Goal: Task Accomplishment & Management: Complete application form

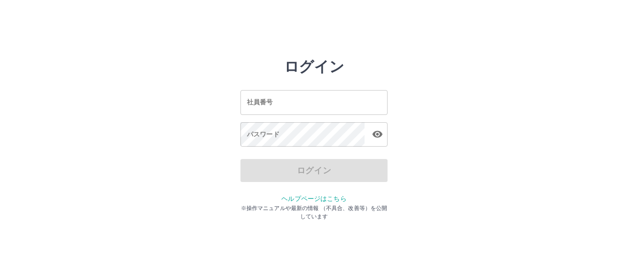
click at [252, 100] on input "社員番号" at bounding box center [313, 102] width 147 height 24
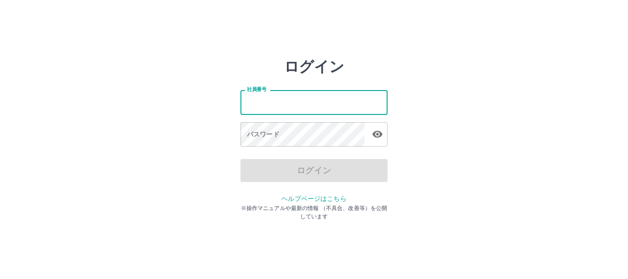
type input "*******"
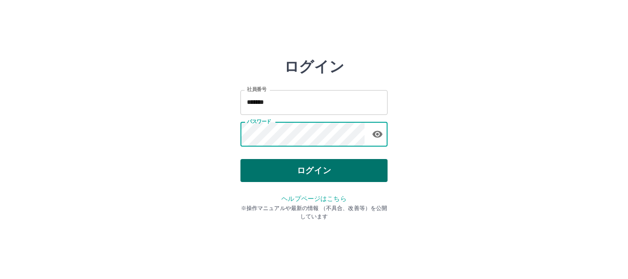
click at [325, 173] on button "ログイン" at bounding box center [313, 170] width 147 height 23
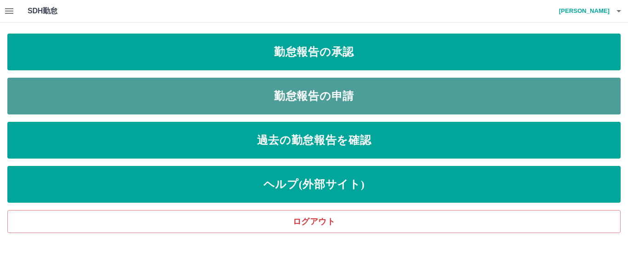
click at [328, 91] on link "勤怠報告の申請" at bounding box center [313, 96] width 613 height 37
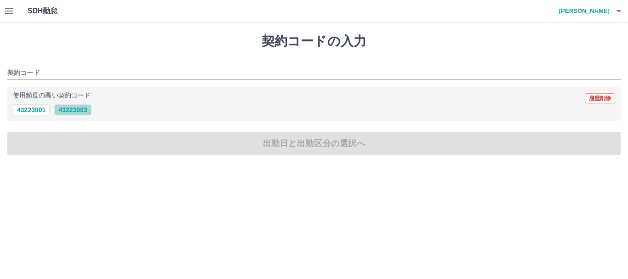
click at [85, 111] on button "43223003" at bounding box center [72, 109] width 37 height 11
type input "********"
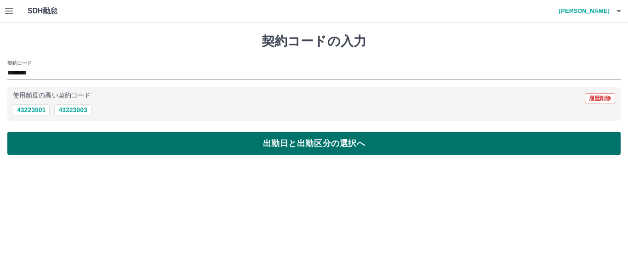
click at [92, 145] on button "出勤日と出勤区分の選択へ" at bounding box center [313, 143] width 613 height 23
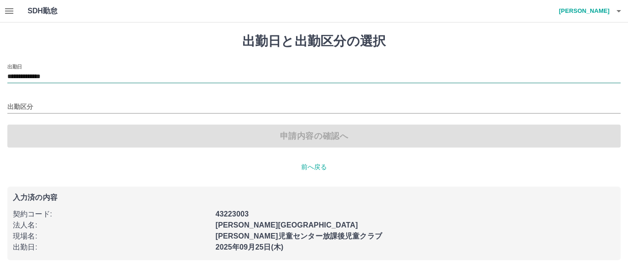
click at [74, 77] on input "**********" at bounding box center [313, 76] width 613 height 11
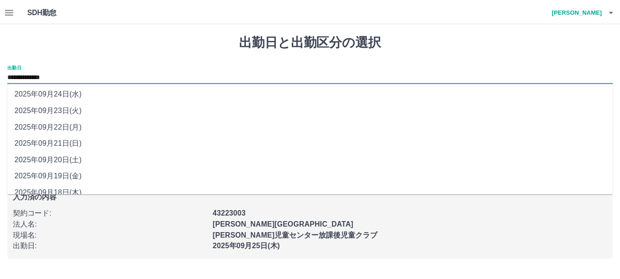
scroll to position [45, 0]
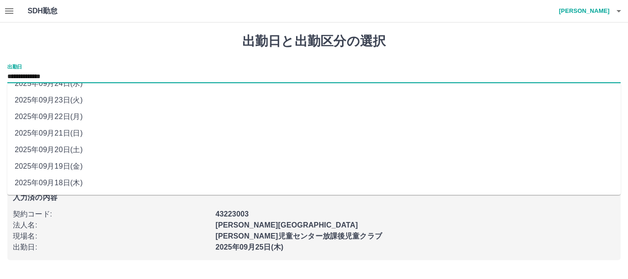
click at [78, 120] on li "2025年09月22日(月)" at bounding box center [313, 116] width 613 height 17
type input "**********"
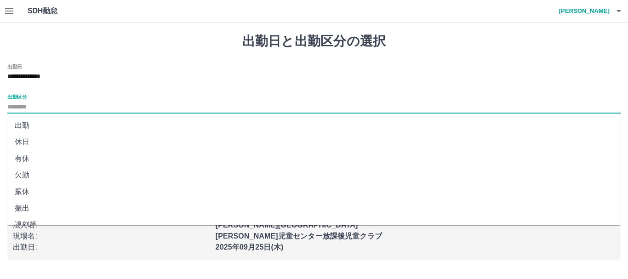
click at [36, 104] on input "出勤区分" at bounding box center [313, 107] width 613 height 11
click at [26, 126] on li "出勤" at bounding box center [313, 125] width 613 height 17
type input "**"
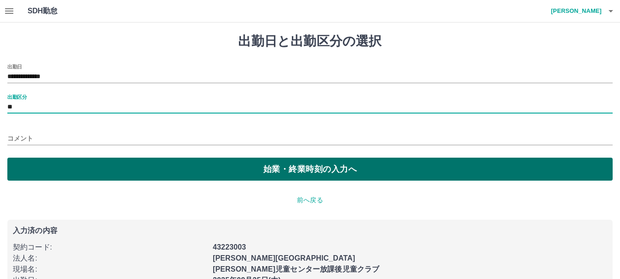
click at [239, 171] on button "始業・終業時刻の入力へ" at bounding box center [309, 169] width 605 height 23
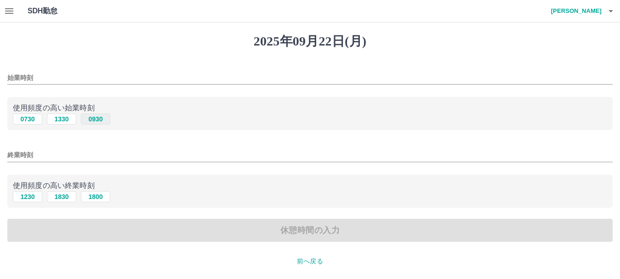
click at [101, 123] on button "0930" at bounding box center [95, 119] width 29 height 11
type input "****"
click at [41, 144] on div "終業時刻" at bounding box center [309, 152] width 605 height 22
click at [34, 148] on input "終業時刻" at bounding box center [309, 154] width 605 height 13
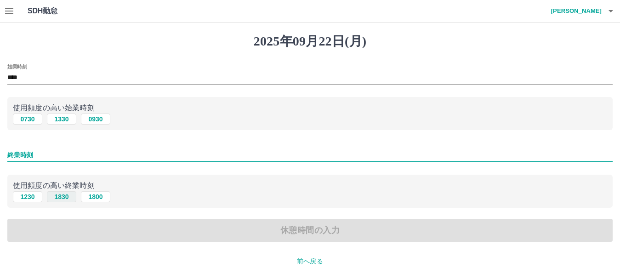
type input "****"
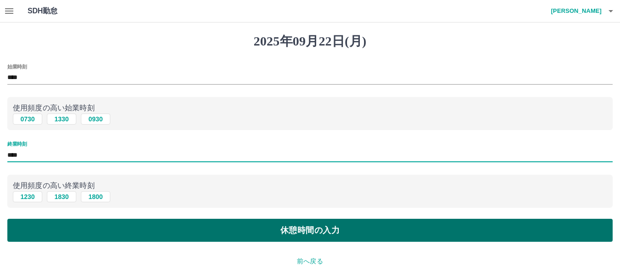
click at [299, 232] on button "休憩時間の入力" at bounding box center [309, 230] width 605 height 23
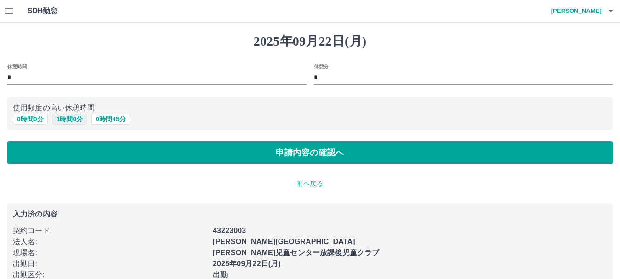
click at [80, 120] on button "1 時間 0 分" at bounding box center [69, 119] width 35 height 11
type input "*"
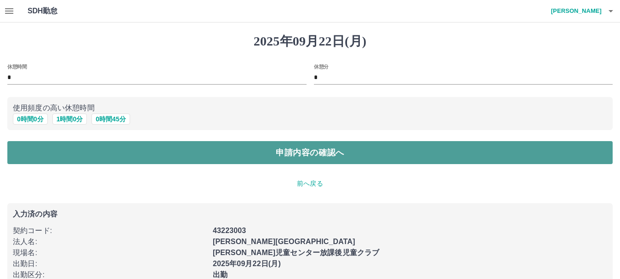
click at [266, 155] on button "申請内容の確認へ" at bounding box center [309, 152] width 605 height 23
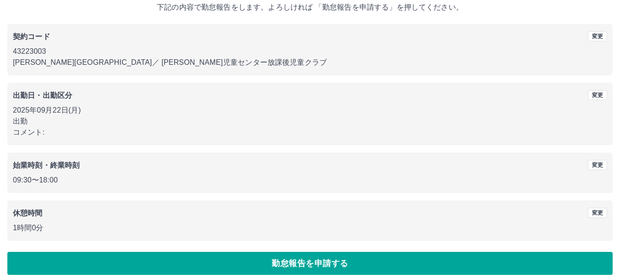
scroll to position [65, 0]
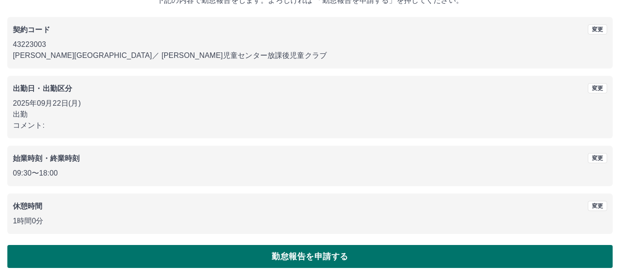
click at [261, 259] on button "勤怠報告を申請する" at bounding box center [309, 256] width 605 height 23
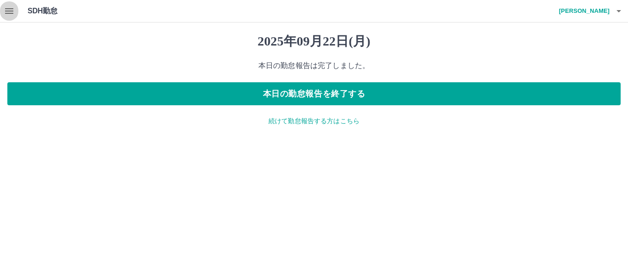
click at [6, 9] on icon "button" at bounding box center [9, 11] width 8 height 6
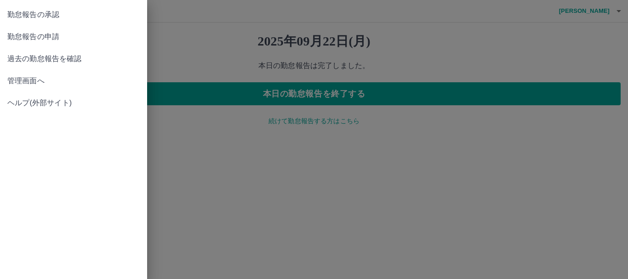
click at [57, 36] on span "勤怠報告の申請" at bounding box center [73, 36] width 132 height 11
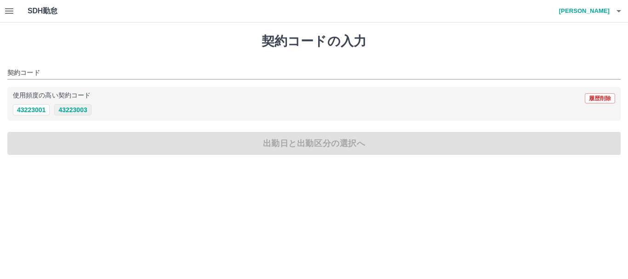
click at [76, 110] on button "43223003" at bounding box center [72, 109] width 37 height 11
type input "********"
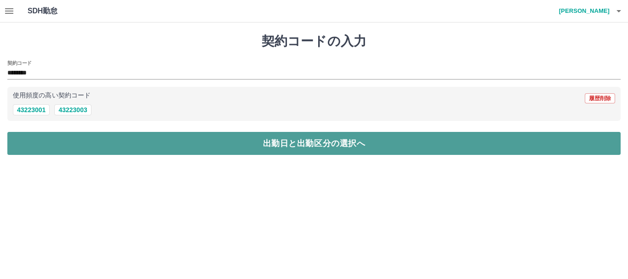
click at [299, 149] on button "出勤日と出勤区分の選択へ" at bounding box center [313, 143] width 613 height 23
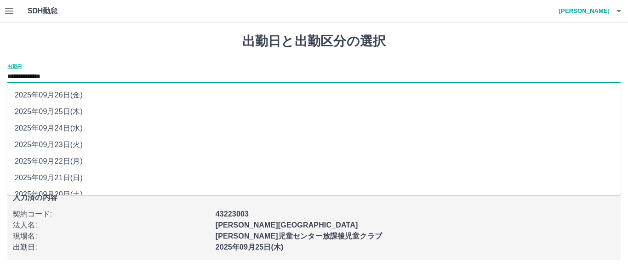
click at [71, 78] on input "**********" at bounding box center [313, 76] width 613 height 11
click at [68, 143] on li "2025年09月23日(火)" at bounding box center [313, 145] width 613 height 17
type input "**********"
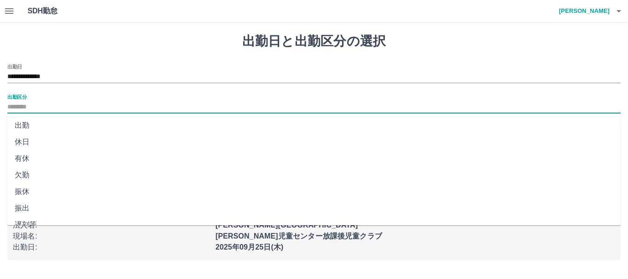
click at [40, 106] on input "出勤区分" at bounding box center [313, 107] width 613 height 11
click at [27, 141] on li "休日" at bounding box center [313, 142] width 613 height 17
type input "**"
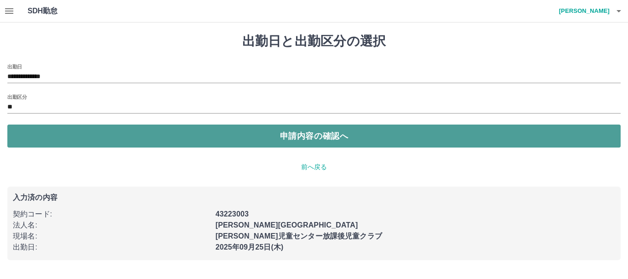
click at [336, 135] on button "申請内容の確認へ" at bounding box center [313, 136] width 613 height 23
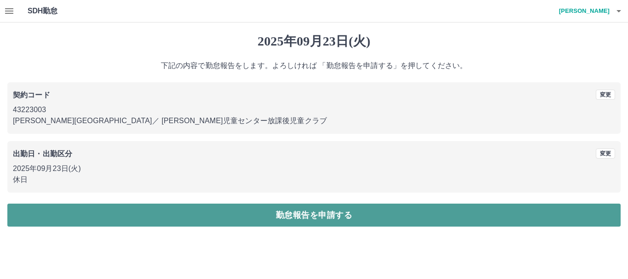
click at [274, 216] on button "勤怠報告を申請する" at bounding box center [313, 215] width 613 height 23
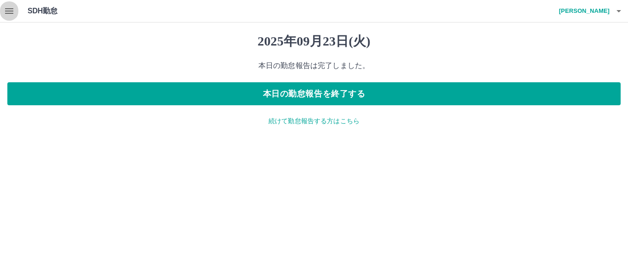
click at [9, 13] on icon "button" at bounding box center [9, 11] width 8 height 6
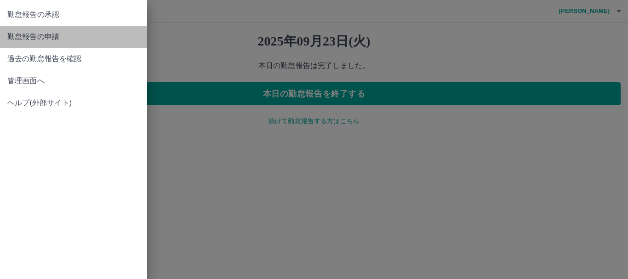
click at [46, 38] on span "勤怠報告の申請" at bounding box center [73, 36] width 132 height 11
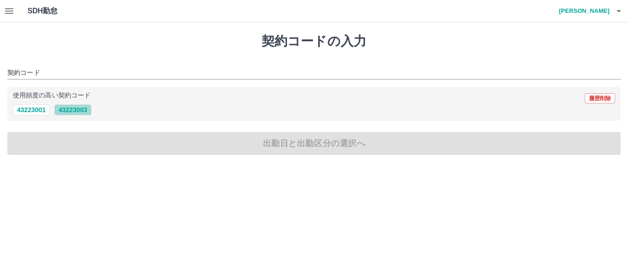
click at [63, 110] on button "43223003" at bounding box center [72, 109] width 37 height 11
type input "********"
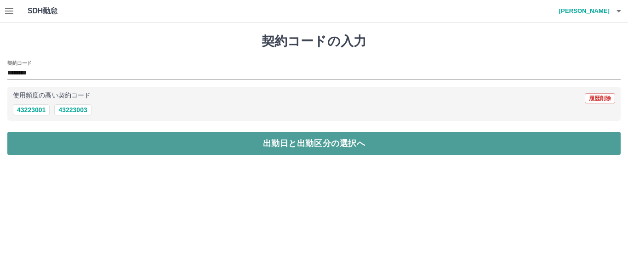
click at [184, 143] on button "出勤日と出勤区分の選択へ" at bounding box center [313, 143] width 613 height 23
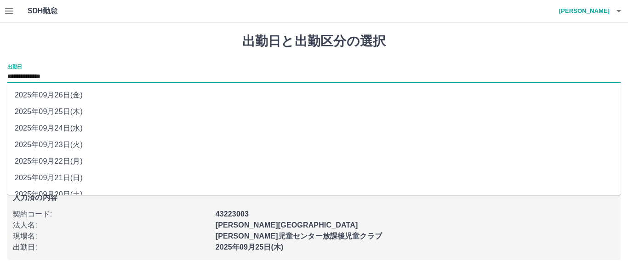
click at [72, 74] on input "**********" at bounding box center [313, 76] width 613 height 11
click at [66, 129] on li "2025年09月24日(水)" at bounding box center [313, 128] width 613 height 17
type input "**********"
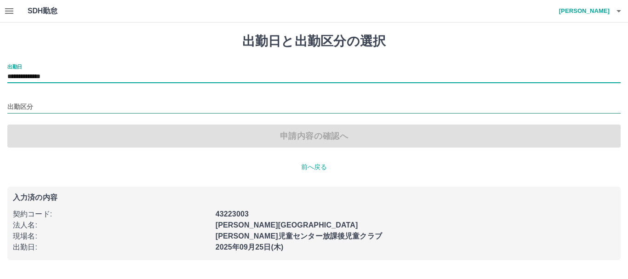
click at [45, 109] on input "出勤区分" at bounding box center [313, 107] width 613 height 11
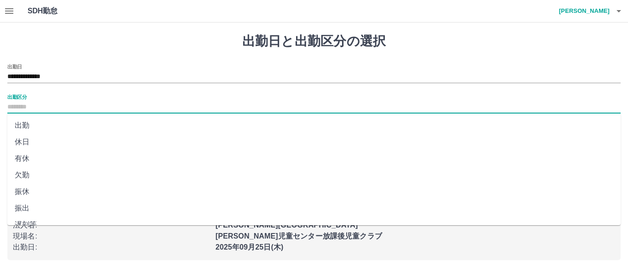
click at [26, 126] on li "出勤" at bounding box center [313, 125] width 613 height 17
type input "**"
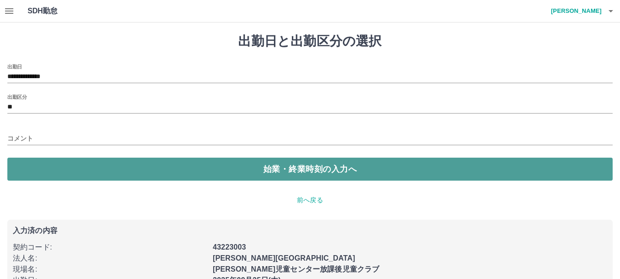
click at [208, 175] on button "始業・終業時刻の入力へ" at bounding box center [309, 169] width 605 height 23
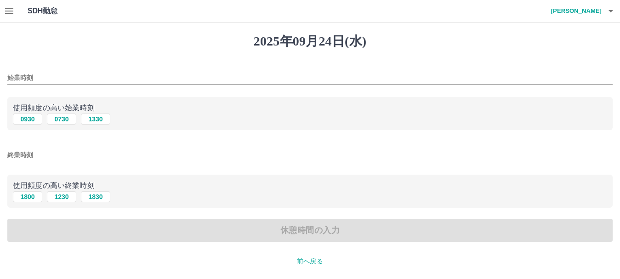
click at [47, 84] on input "始業時刻" at bounding box center [309, 77] width 605 height 13
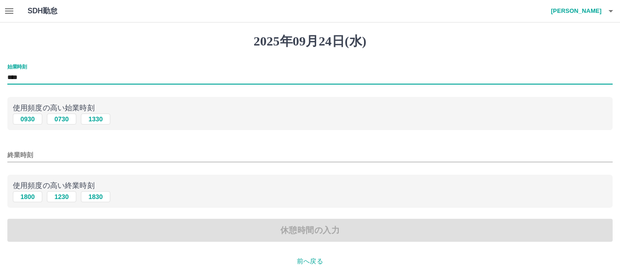
type input "****"
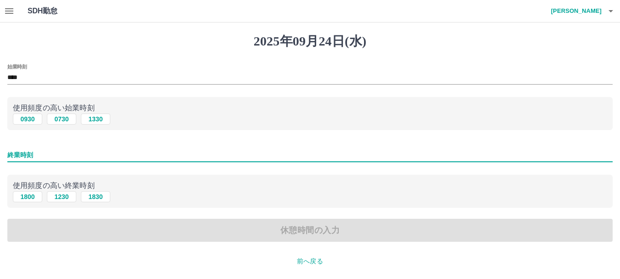
click at [42, 155] on input "終業時刻" at bounding box center [309, 154] width 605 height 13
type input "****"
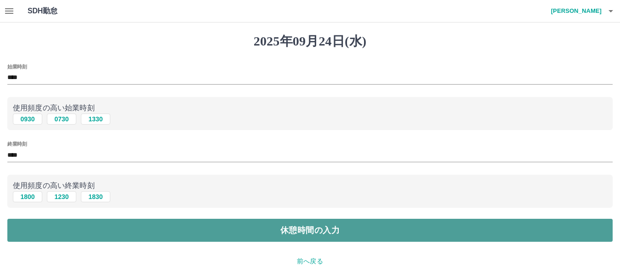
click at [162, 230] on button "休憩時間の入力" at bounding box center [309, 230] width 605 height 23
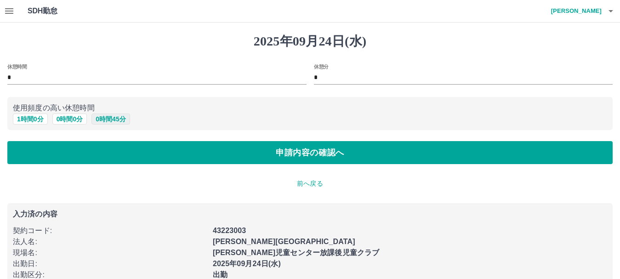
click at [108, 117] on button "0 時間 45 分" at bounding box center [110, 119] width 38 height 11
type input "**"
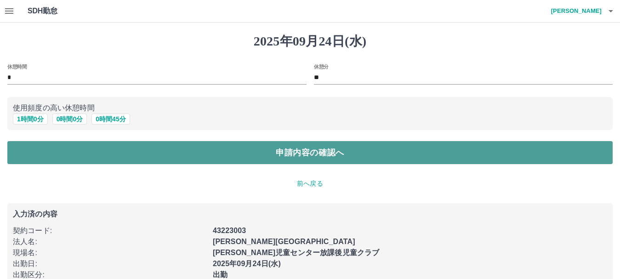
click at [296, 158] on button "申請内容の確認へ" at bounding box center [309, 152] width 605 height 23
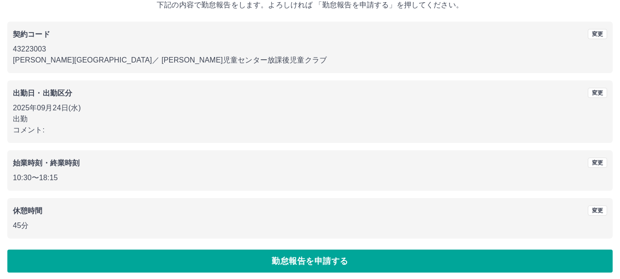
scroll to position [65, 0]
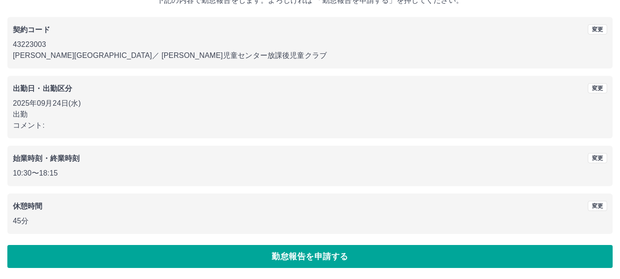
click at [145, 258] on button "勤怠報告を申請する" at bounding box center [309, 256] width 605 height 23
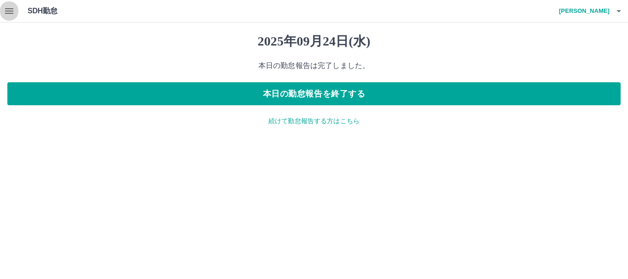
click at [10, 11] on icon "button" at bounding box center [9, 11] width 8 height 6
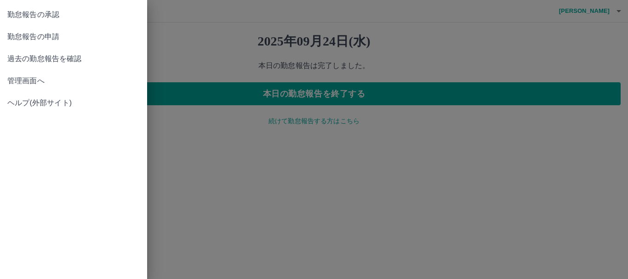
click at [47, 15] on span "勤怠報告の承認" at bounding box center [73, 14] width 132 height 11
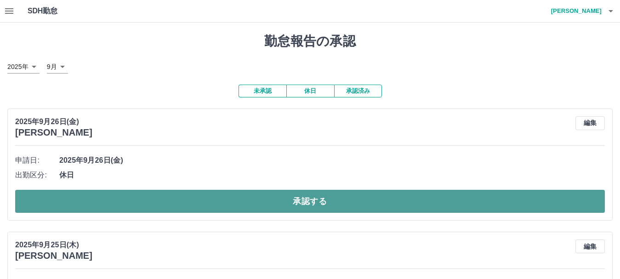
click at [297, 202] on button "承認する" at bounding box center [310, 201] width 590 height 23
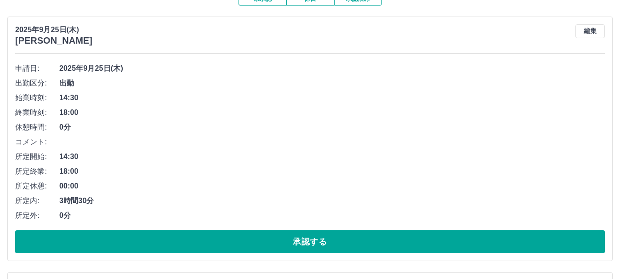
scroll to position [138, 0]
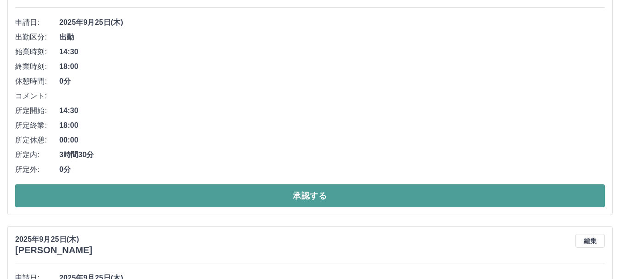
click at [278, 199] on button "承認する" at bounding box center [310, 195] width 590 height 23
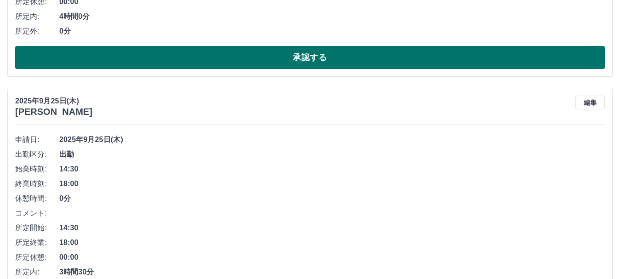
scroll to position [322, 0]
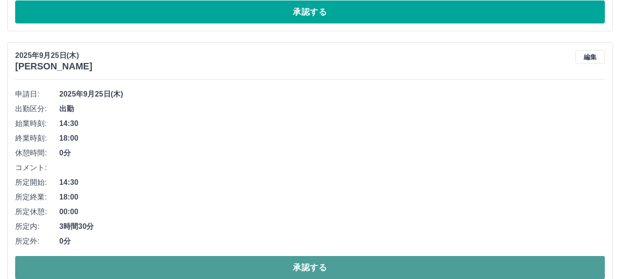
click at [202, 271] on button "承認する" at bounding box center [310, 267] width 590 height 23
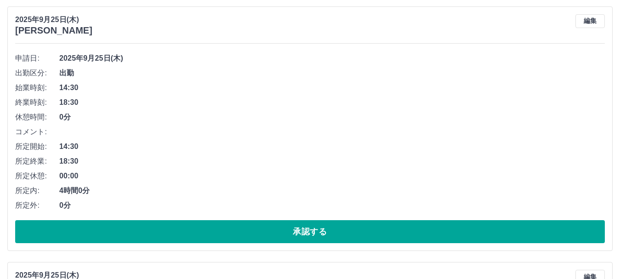
scroll to position [92, 0]
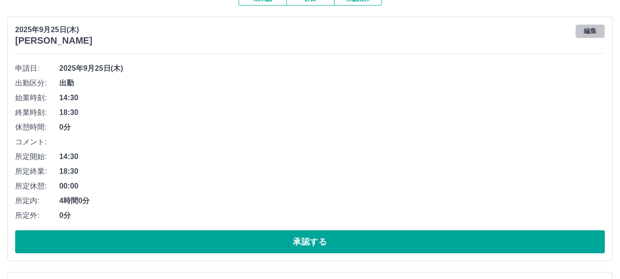
drag, startPoint x: 590, startPoint y: 36, endPoint x: 585, endPoint y: 34, distance: 5.2
click at [590, 36] on button "編集" at bounding box center [589, 31] width 29 height 14
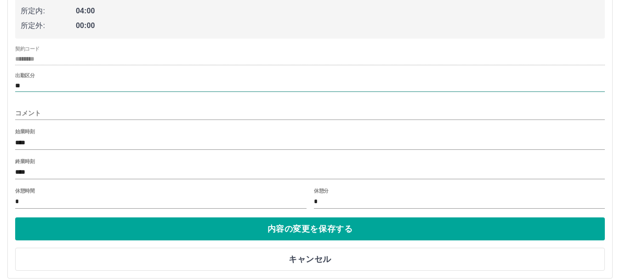
scroll to position [230, 0]
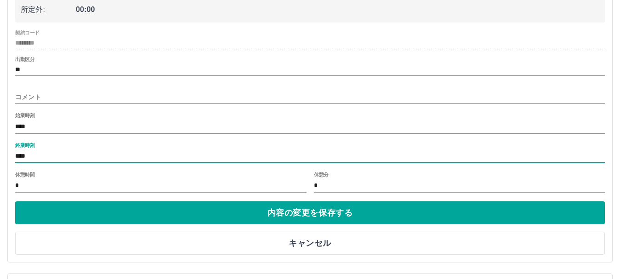
click at [33, 157] on input "****" at bounding box center [310, 156] width 590 height 13
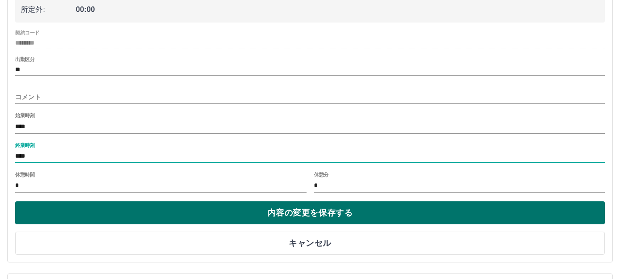
type input "****"
click at [303, 215] on button "内容の変更を保存する" at bounding box center [310, 212] width 590 height 23
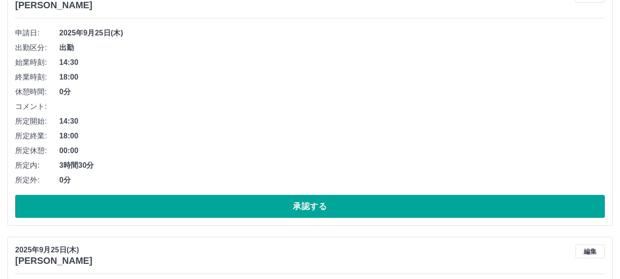
scroll to position [92, 0]
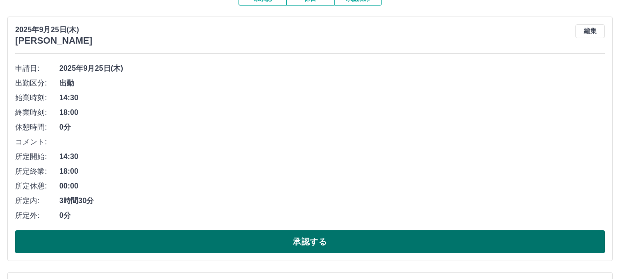
click at [306, 248] on button "承認する" at bounding box center [310, 241] width 590 height 23
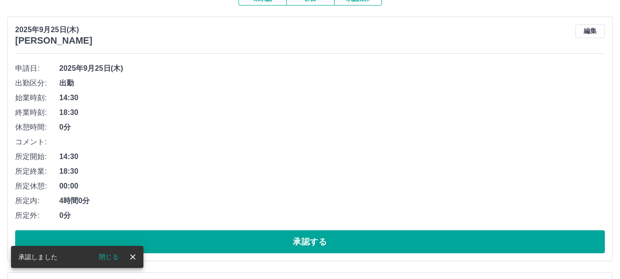
scroll to position [138, 0]
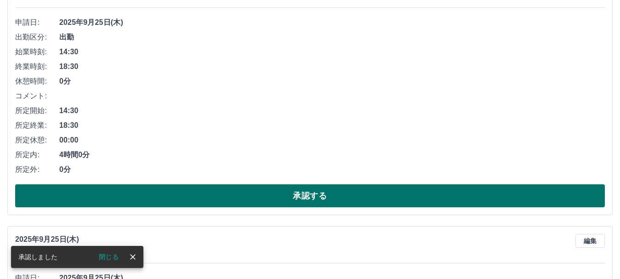
click at [201, 196] on button "承認する" at bounding box center [310, 195] width 590 height 23
click at [194, 195] on button "承認する" at bounding box center [310, 195] width 590 height 23
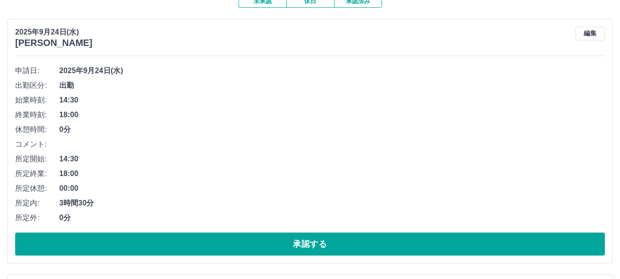
scroll to position [92, 0]
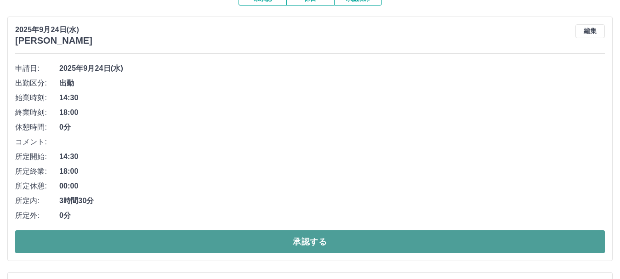
click at [135, 239] on button "承認する" at bounding box center [310, 241] width 590 height 23
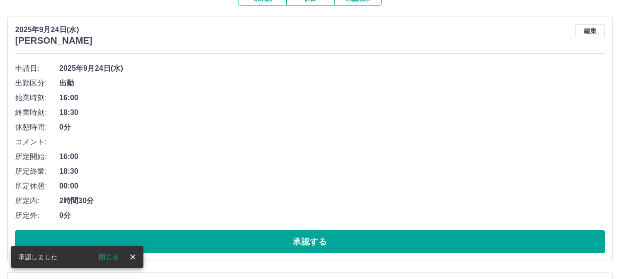
scroll to position [138, 0]
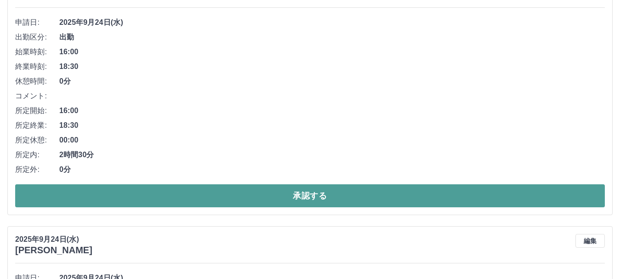
click at [220, 195] on button "承認する" at bounding box center [310, 195] width 590 height 23
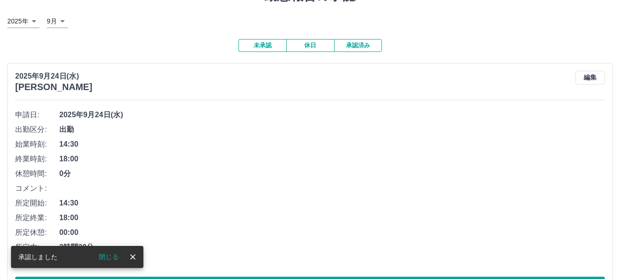
scroll to position [92, 0]
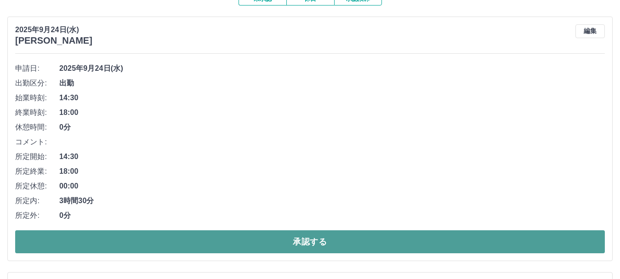
click at [313, 237] on button "承認する" at bounding box center [310, 241] width 590 height 23
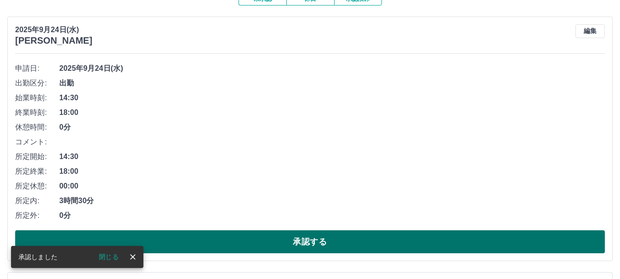
click at [300, 246] on button "承認する" at bounding box center [310, 241] width 590 height 23
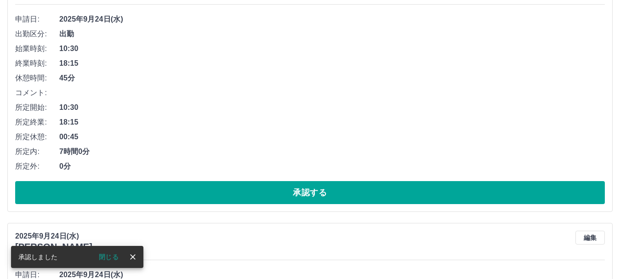
scroll to position [184, 0]
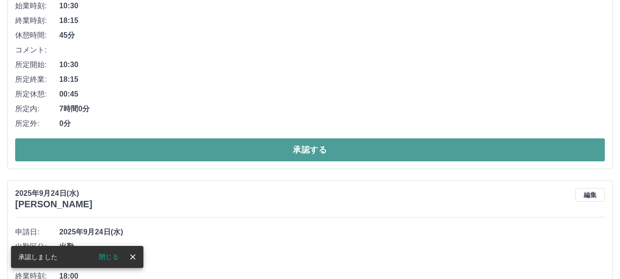
click at [153, 151] on button "承認する" at bounding box center [310, 149] width 590 height 23
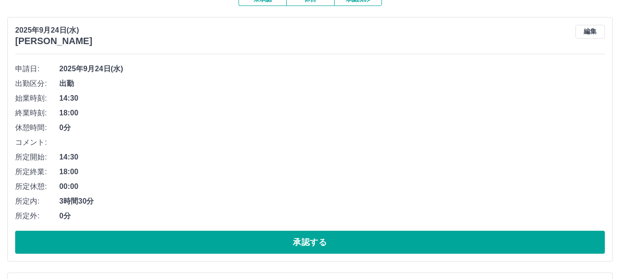
scroll to position [92, 0]
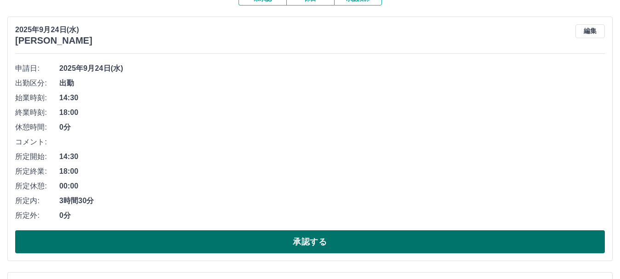
click at [207, 241] on button "承認する" at bounding box center [310, 241] width 590 height 23
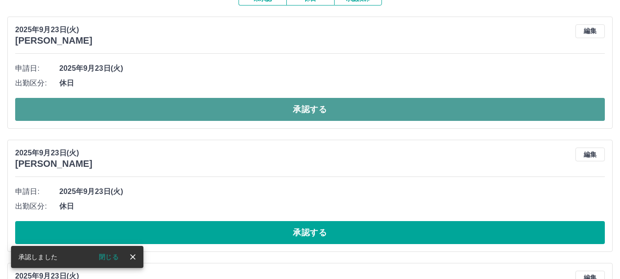
click at [162, 115] on button "承認する" at bounding box center [310, 109] width 590 height 23
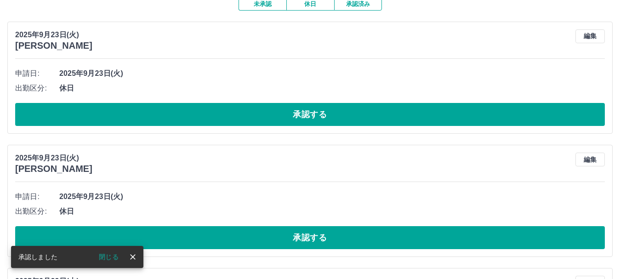
scroll to position [46, 0]
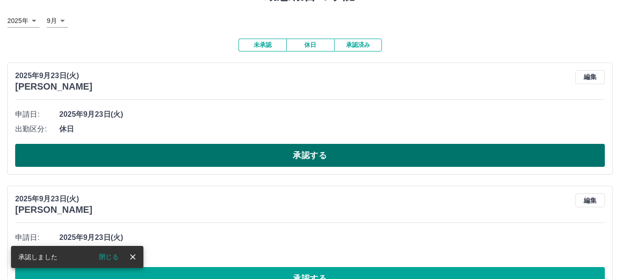
click at [214, 160] on button "承認する" at bounding box center [310, 155] width 590 height 23
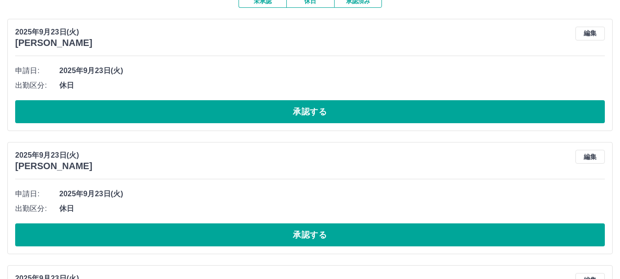
scroll to position [92, 0]
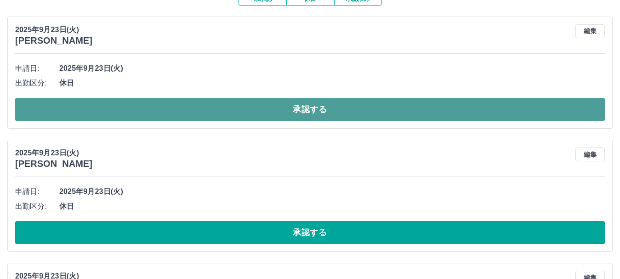
click at [238, 104] on button "承認する" at bounding box center [310, 109] width 590 height 23
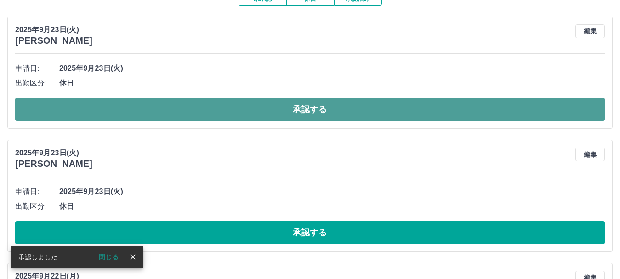
click at [242, 106] on button "承認する" at bounding box center [310, 109] width 590 height 23
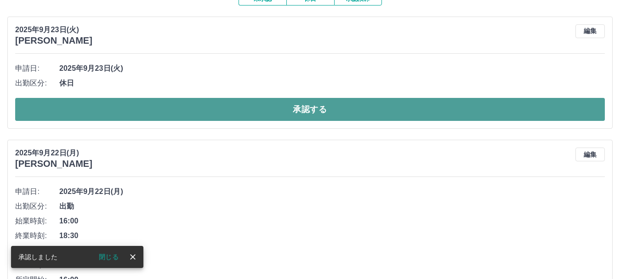
click at [241, 107] on button "承認する" at bounding box center [310, 109] width 590 height 23
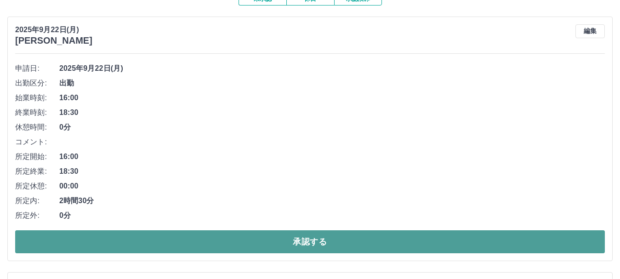
click at [222, 243] on button "承認する" at bounding box center [310, 241] width 590 height 23
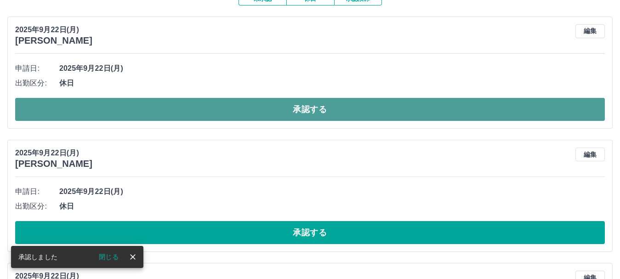
click at [315, 116] on button "承認する" at bounding box center [310, 109] width 590 height 23
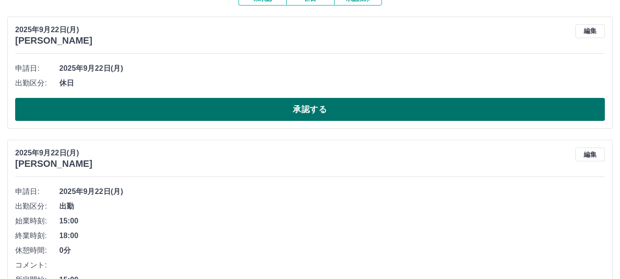
click at [265, 114] on button "承認する" at bounding box center [310, 109] width 590 height 23
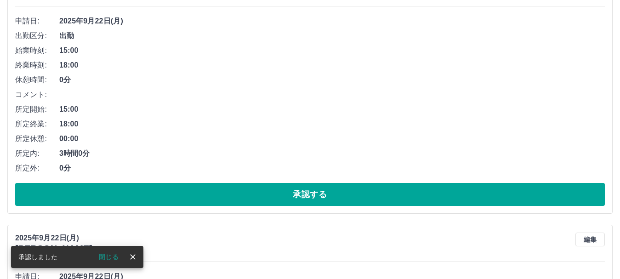
scroll to position [184, 0]
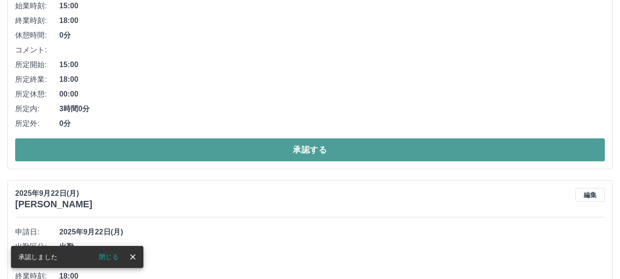
click at [306, 149] on button "承認する" at bounding box center [310, 149] width 590 height 23
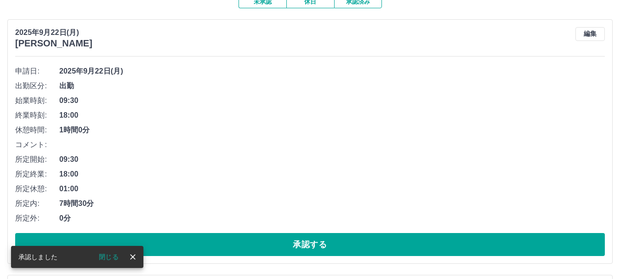
scroll to position [92, 0]
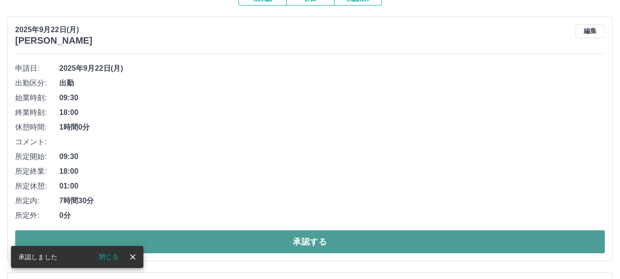
drag, startPoint x: 296, startPoint y: 240, endPoint x: 306, endPoint y: 234, distance: 11.6
click at [296, 240] on button "承認する" at bounding box center [310, 241] width 590 height 23
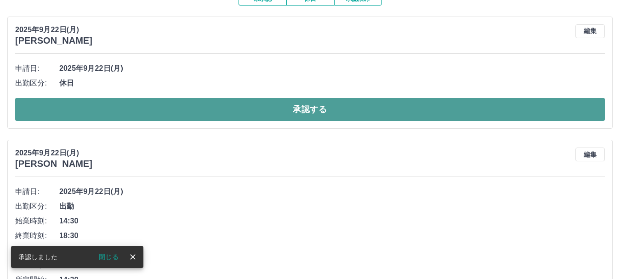
click at [290, 112] on button "承認する" at bounding box center [310, 109] width 590 height 23
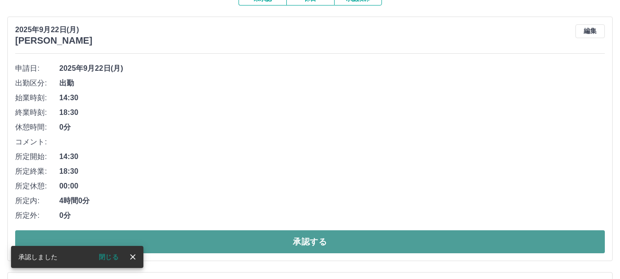
click at [231, 235] on button "承認する" at bounding box center [310, 241] width 590 height 23
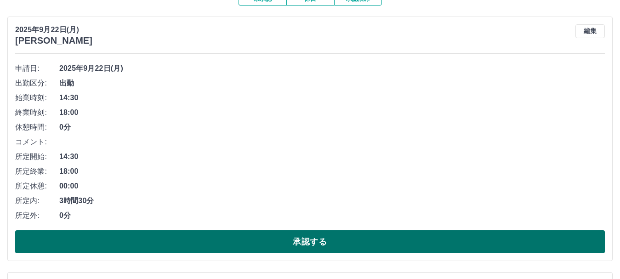
click at [319, 245] on button "承認する" at bounding box center [310, 241] width 590 height 23
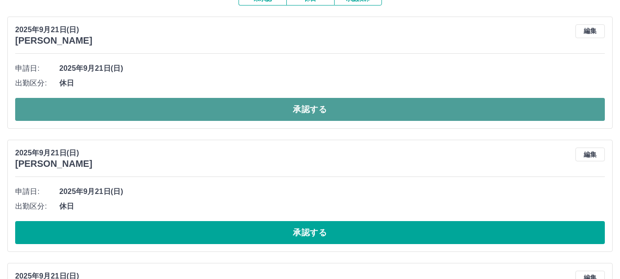
click at [301, 111] on button "承認する" at bounding box center [310, 109] width 590 height 23
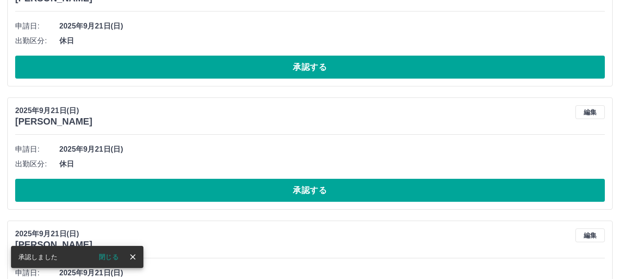
scroll to position [138, 0]
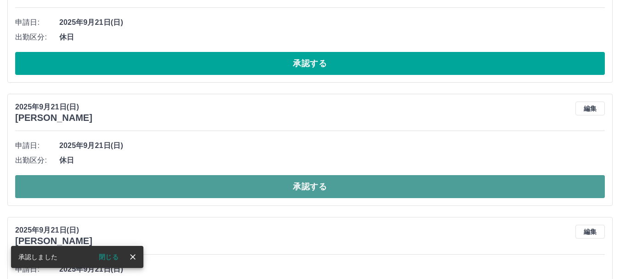
click at [324, 187] on button "承認する" at bounding box center [310, 186] width 590 height 23
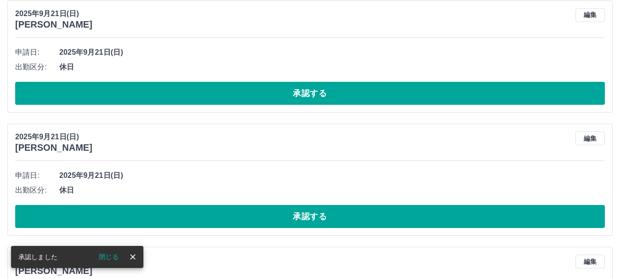
scroll to position [92, 0]
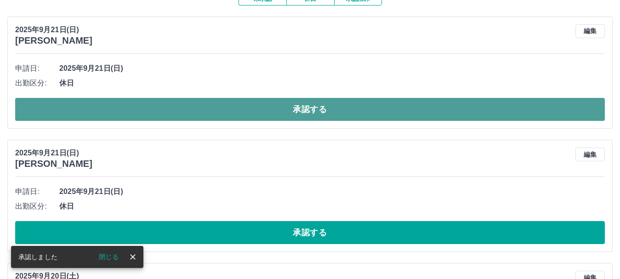
click at [261, 113] on button "承認する" at bounding box center [310, 109] width 590 height 23
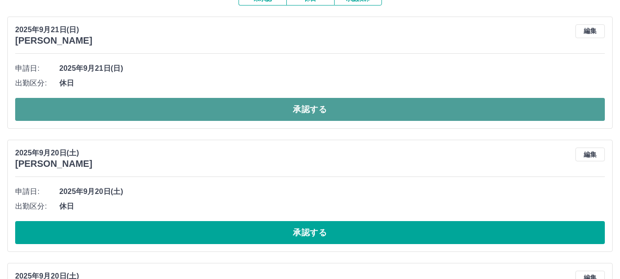
click at [278, 113] on button "承認する" at bounding box center [310, 109] width 590 height 23
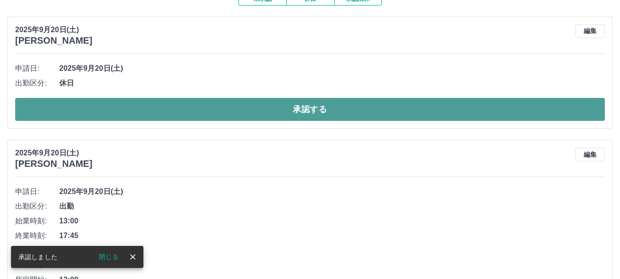
click at [223, 113] on button "承認する" at bounding box center [310, 109] width 590 height 23
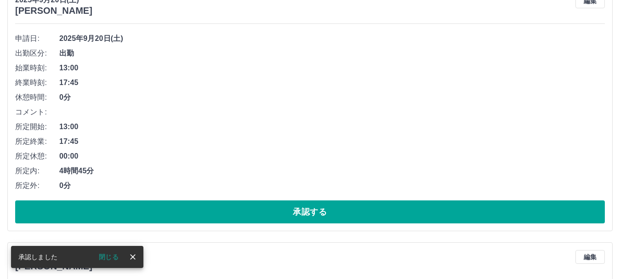
scroll to position [138, 0]
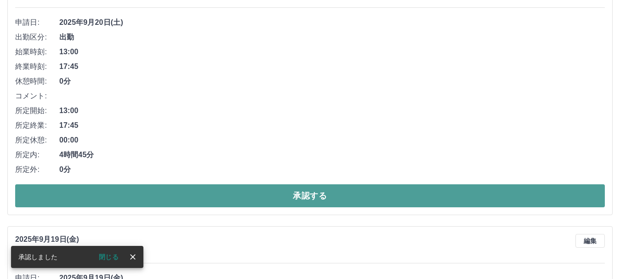
click at [226, 202] on button "承認する" at bounding box center [310, 195] width 590 height 23
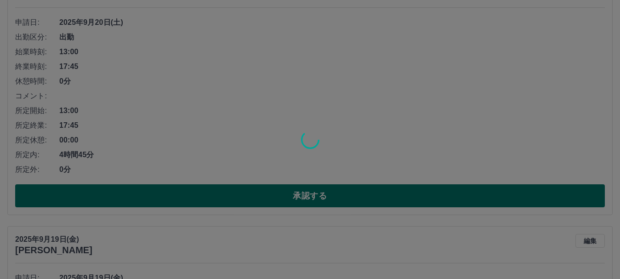
scroll to position [0, 0]
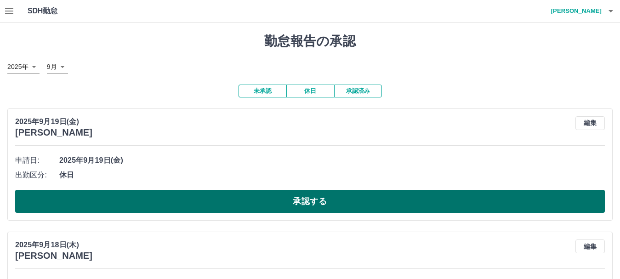
click at [282, 206] on button "承認する" at bounding box center [310, 201] width 590 height 23
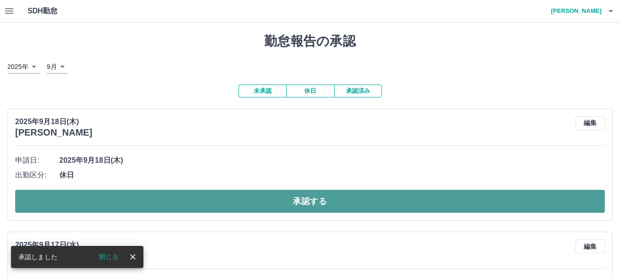
click at [268, 204] on button "承認する" at bounding box center [310, 201] width 590 height 23
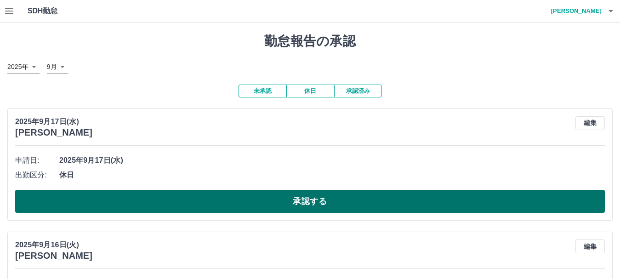
click at [256, 202] on button "承認する" at bounding box center [310, 201] width 590 height 23
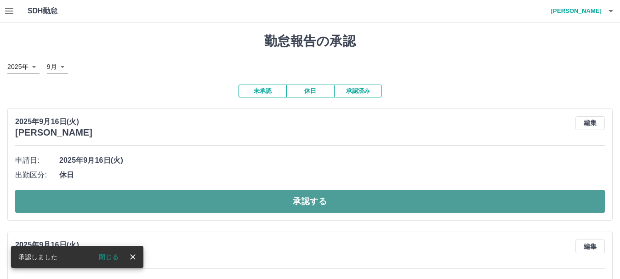
click at [294, 206] on button "承認する" at bounding box center [310, 201] width 590 height 23
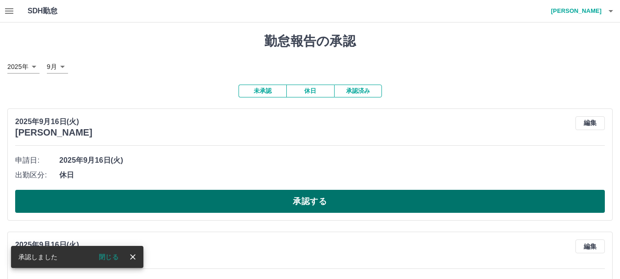
click at [274, 206] on button "承認する" at bounding box center [310, 201] width 590 height 23
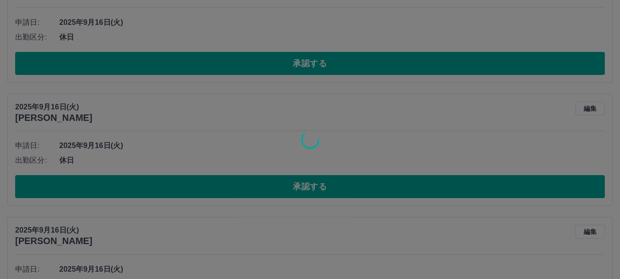
scroll to position [15, 0]
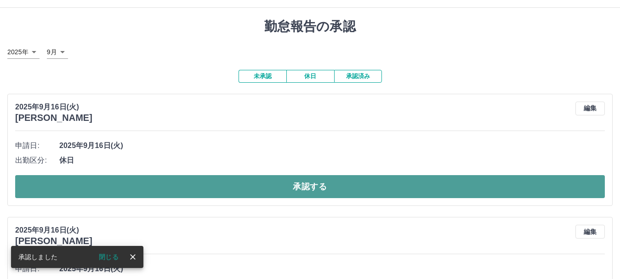
click at [278, 186] on button "承認する" at bounding box center [310, 186] width 590 height 23
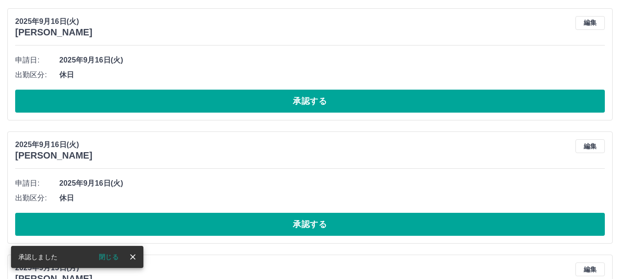
scroll to position [107, 0]
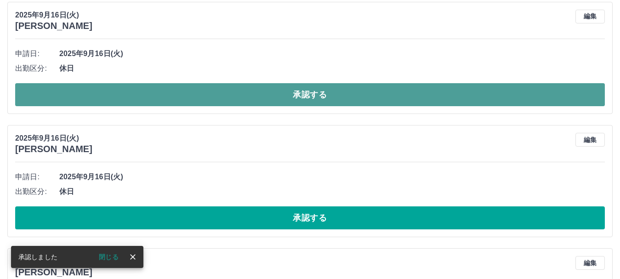
click at [312, 99] on button "承認する" at bounding box center [310, 94] width 590 height 23
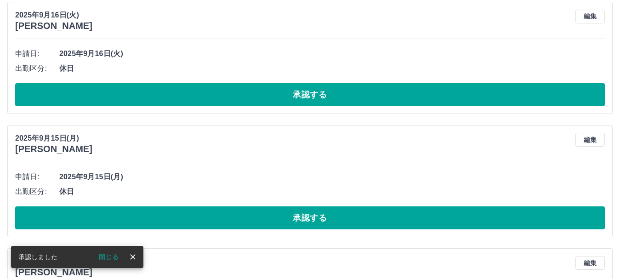
scroll to position [0, 0]
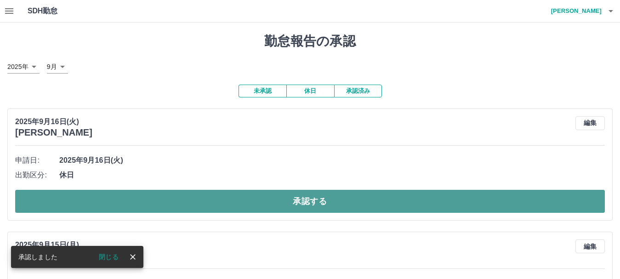
click at [227, 205] on button "承認する" at bounding box center [310, 201] width 590 height 23
click at [256, 199] on button "承認する" at bounding box center [310, 201] width 590 height 23
click at [263, 206] on button "承認する" at bounding box center [310, 201] width 590 height 23
click at [291, 201] on button "承認する" at bounding box center [310, 201] width 590 height 23
click at [304, 209] on button "承認する" at bounding box center [310, 201] width 590 height 23
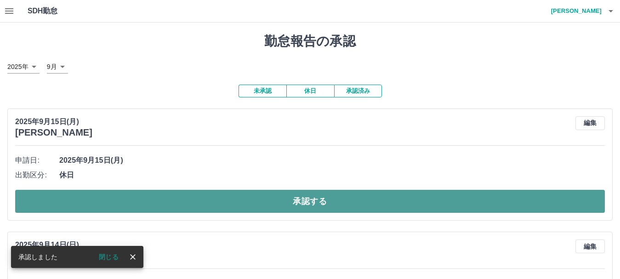
click at [309, 198] on button "承認する" at bounding box center [310, 201] width 590 height 23
click at [310, 205] on button "承認する" at bounding box center [310, 201] width 590 height 23
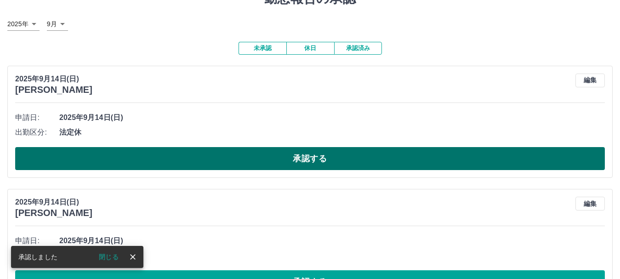
scroll to position [92, 0]
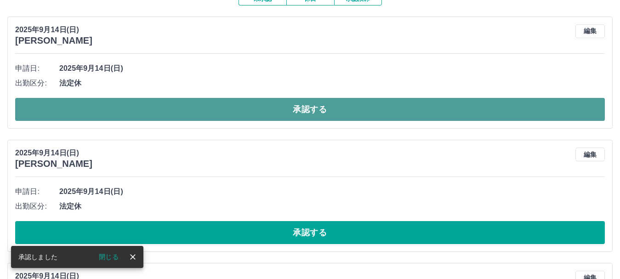
click at [281, 119] on button "承認する" at bounding box center [310, 109] width 590 height 23
click at [263, 115] on button "承認する" at bounding box center [310, 109] width 590 height 23
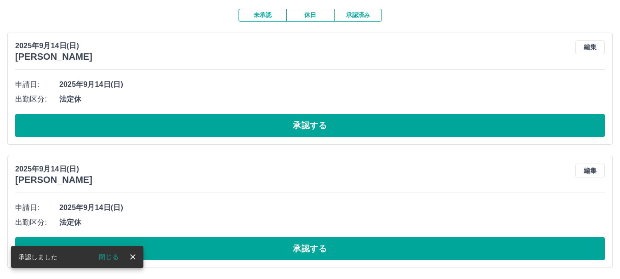
scroll to position [77, 0]
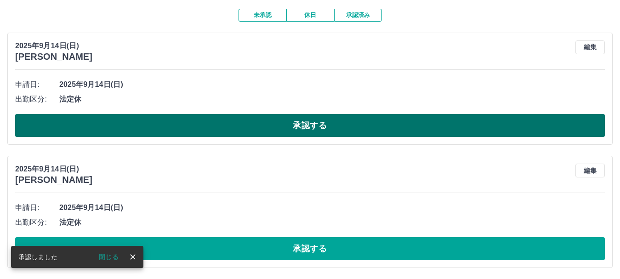
click at [286, 128] on button "承認する" at bounding box center [310, 125] width 590 height 23
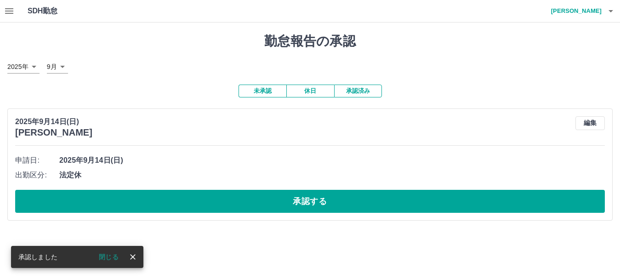
scroll to position [0, 0]
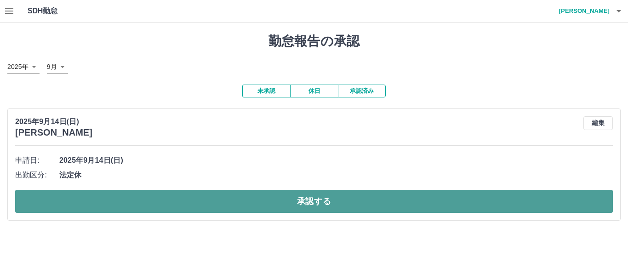
click at [291, 203] on button "承認する" at bounding box center [314, 201] width 598 height 23
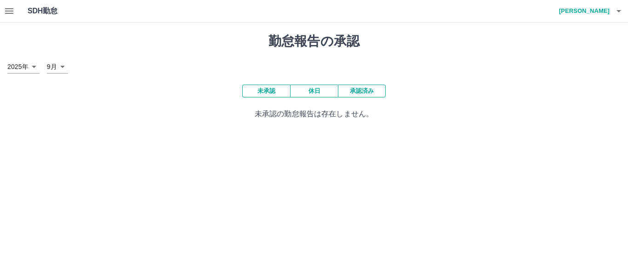
click at [362, 94] on button "承認済み" at bounding box center [362, 91] width 48 height 13
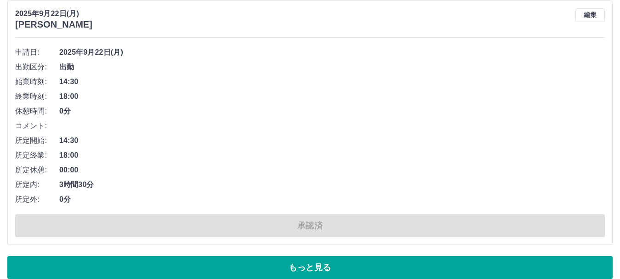
scroll to position [5066, 0]
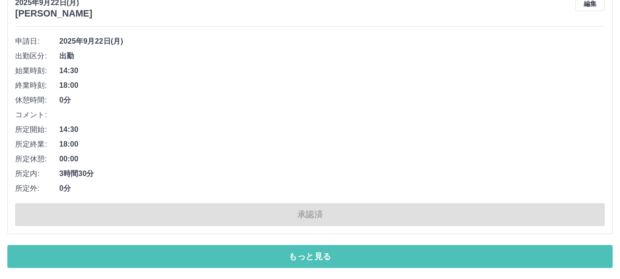
drag, startPoint x: 292, startPoint y: 255, endPoint x: 276, endPoint y: 240, distance: 22.1
click at [292, 252] on button "もっと見る" at bounding box center [309, 256] width 605 height 23
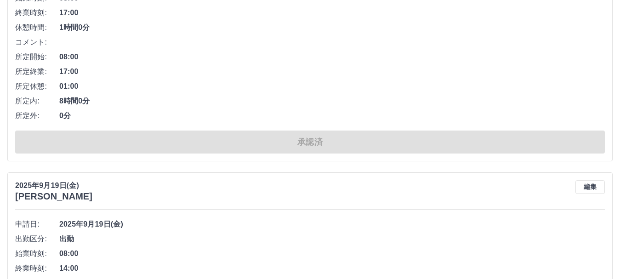
scroll to position [7410, 0]
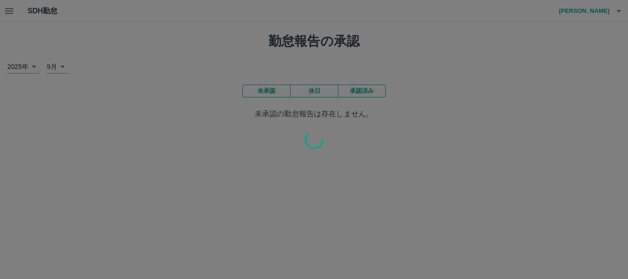
click at [11, 10] on div at bounding box center [314, 139] width 628 height 279
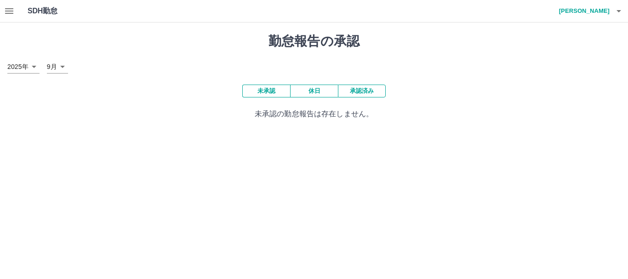
click at [275, 91] on button "未承認" at bounding box center [266, 91] width 48 height 13
